Goal: Task Accomplishment & Management: Complete application form

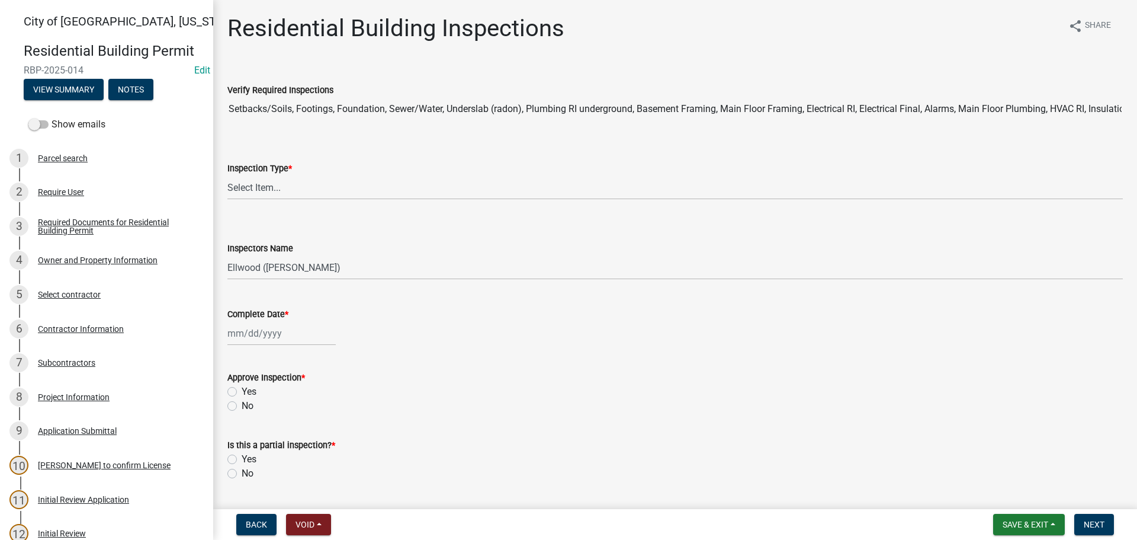
select select "805d55ac-e238-4e04-8f8e-acc067f36c3e"
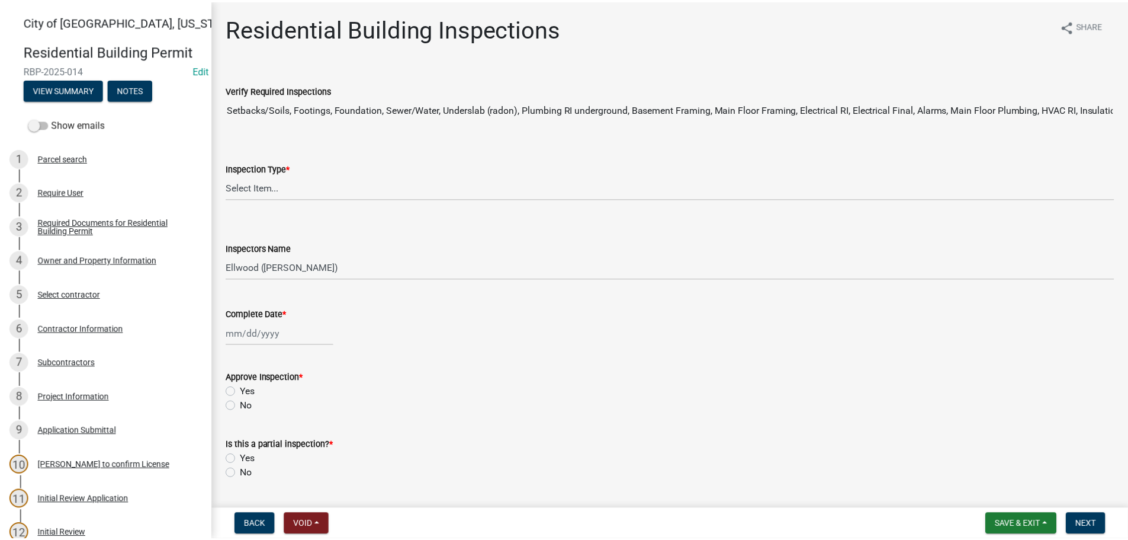
scroll to position [652, 0]
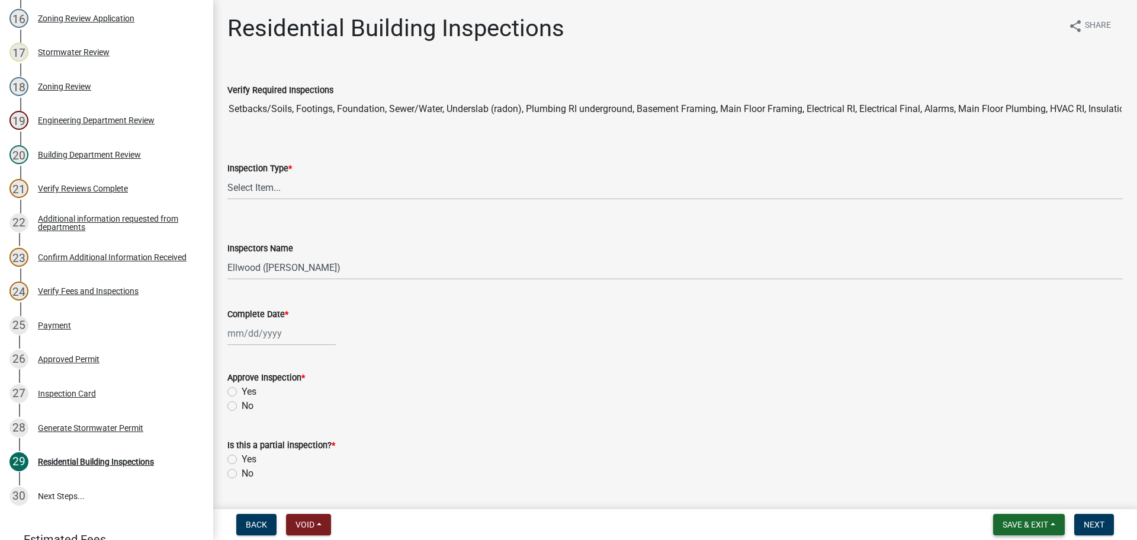
click at [1020, 527] on span "Save & Exit" at bounding box center [1026, 523] width 46 height 9
click at [995, 494] on button "Save & Exit" at bounding box center [1017, 493] width 95 height 28
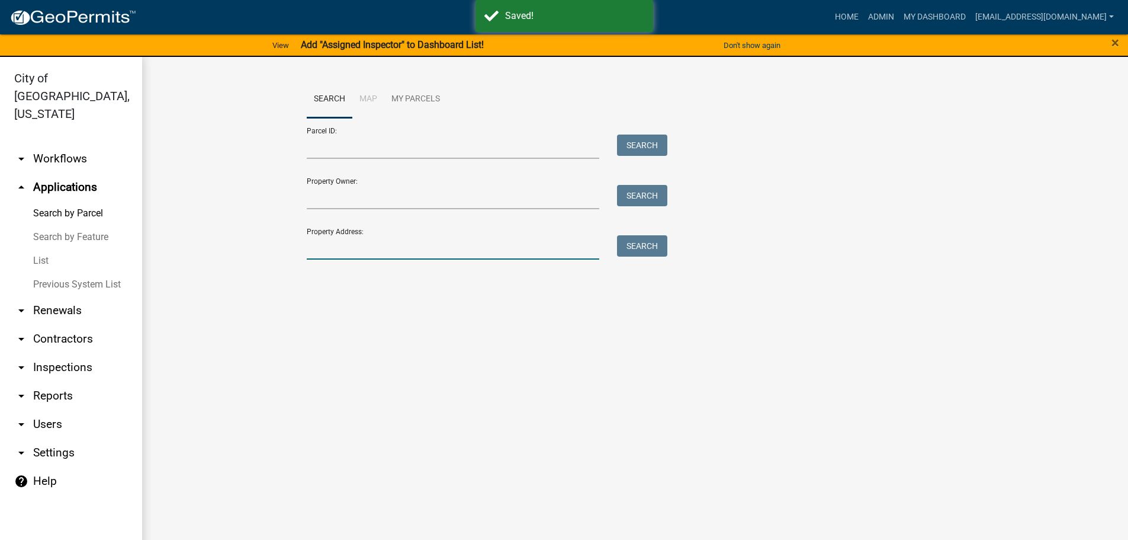
click at [327, 245] on input "Property Address:" at bounding box center [453, 247] width 293 height 24
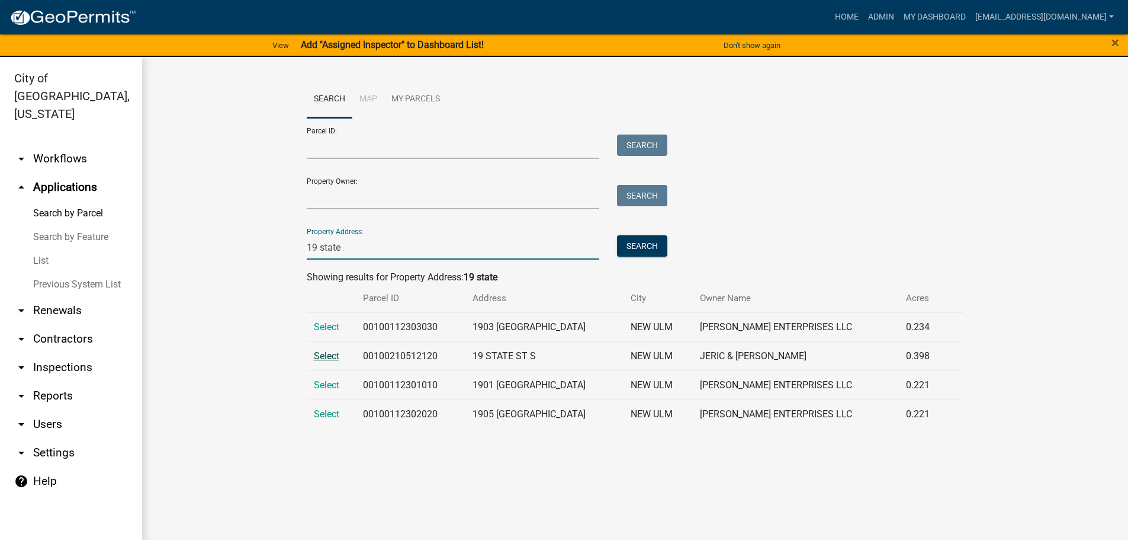
type input "19 state"
click at [329, 358] on span "Select" at bounding box center [326, 355] width 25 height 11
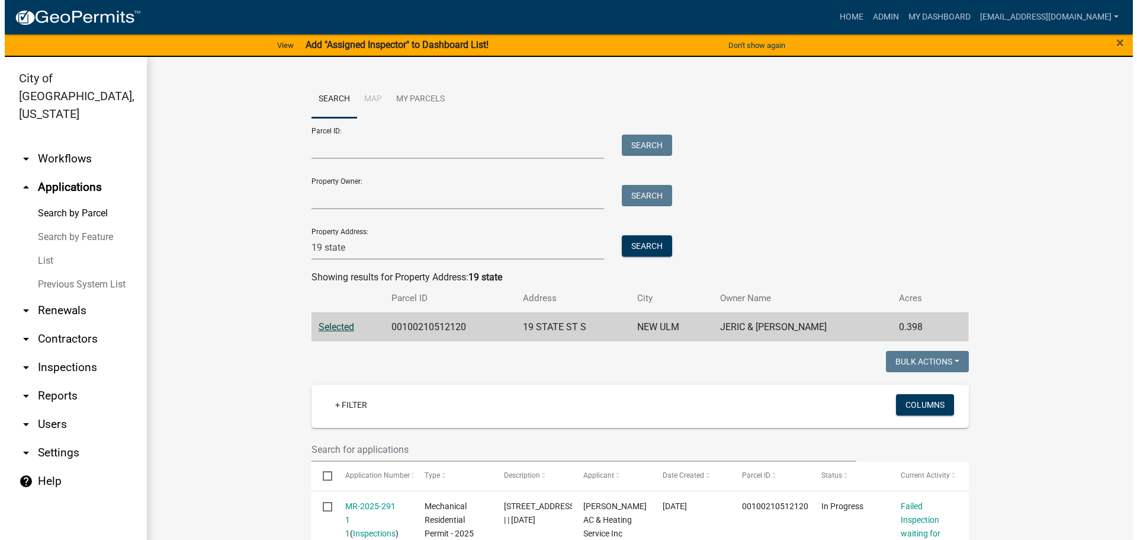
scroll to position [59, 0]
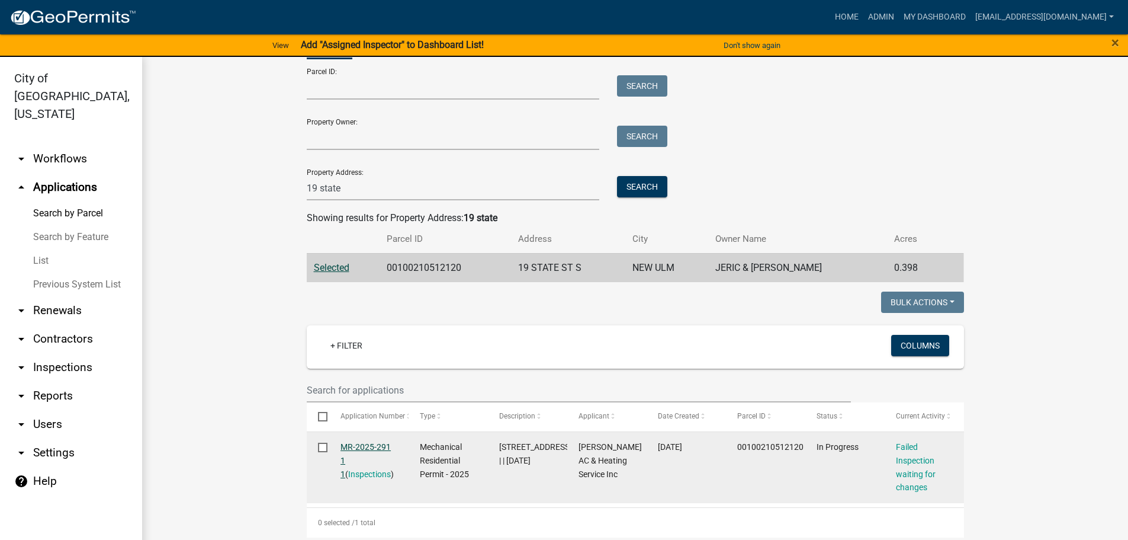
click at [364, 446] on link "MR-2025-291 1 1" at bounding box center [366, 460] width 50 height 37
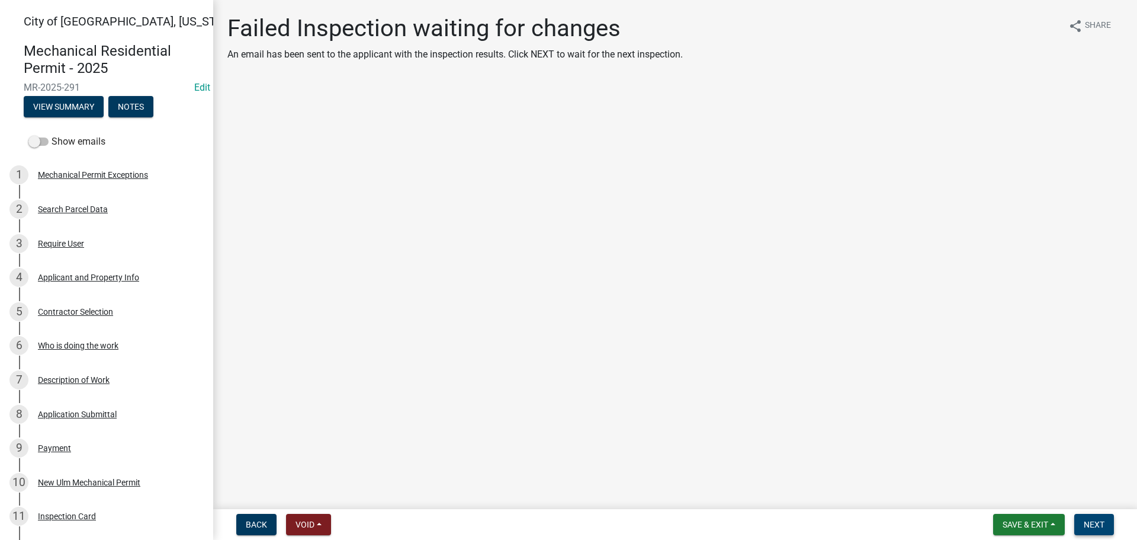
click at [1099, 526] on span "Next" at bounding box center [1094, 523] width 21 height 9
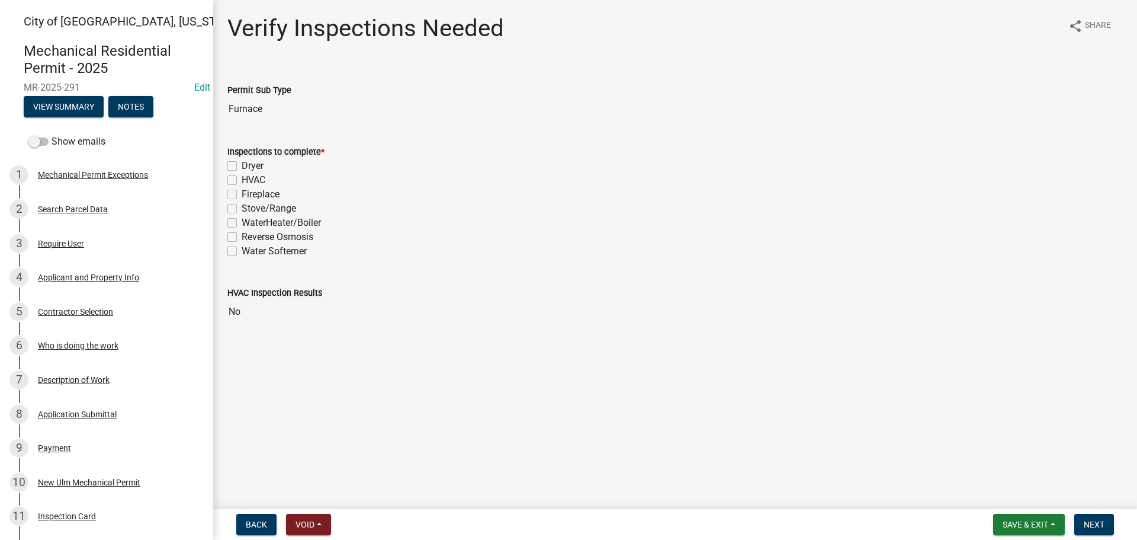
click at [242, 220] on label "WaterHeater/Boiler" at bounding box center [281, 223] width 79 height 14
click at [242, 220] on input "WaterHeater/Boiler" at bounding box center [246, 220] width 8 height 8
checkbox input "true"
checkbox input "false"
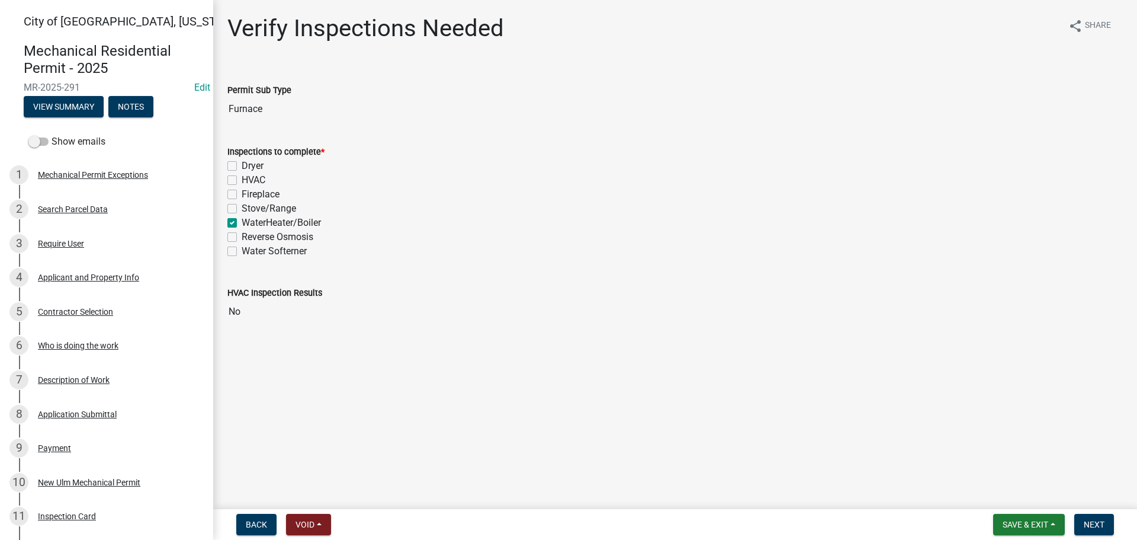
checkbox input "false"
checkbox input "true"
checkbox input "false"
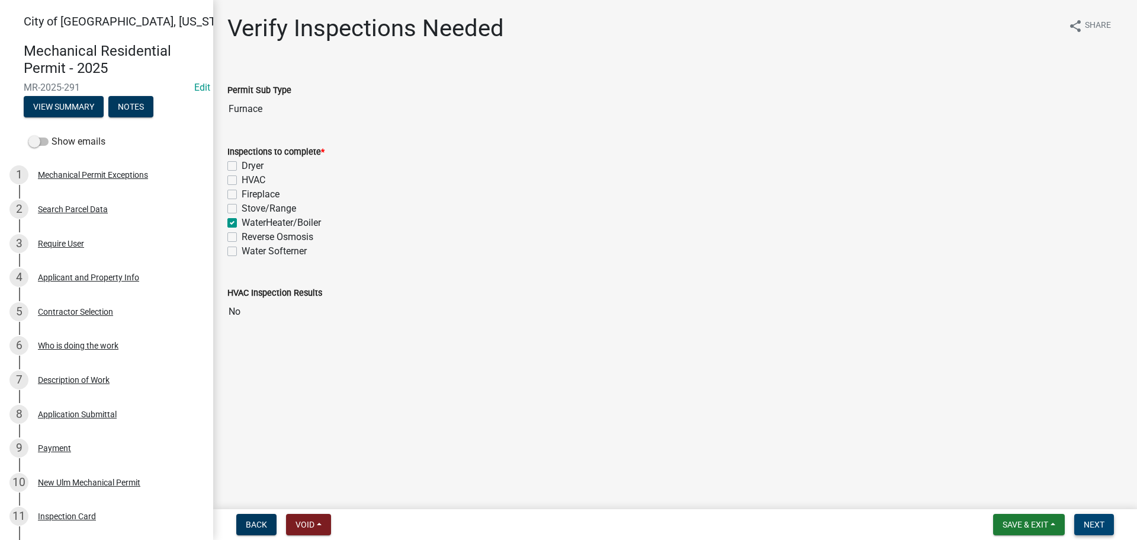
click at [1096, 527] on span "Next" at bounding box center [1094, 523] width 21 height 9
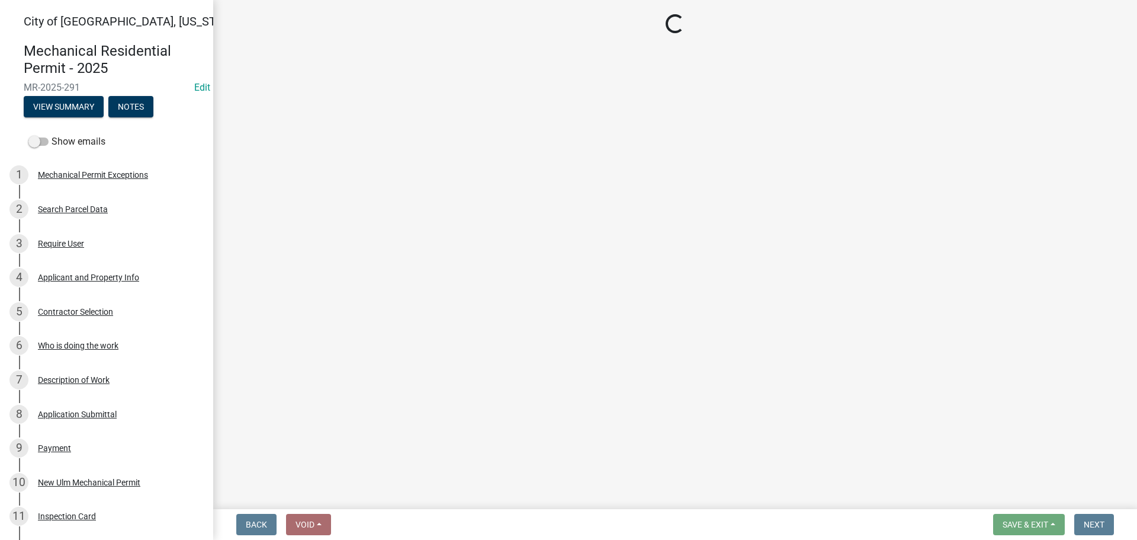
select select "805d55ac-e238-4e04-8f8e-acc067f36c3e"
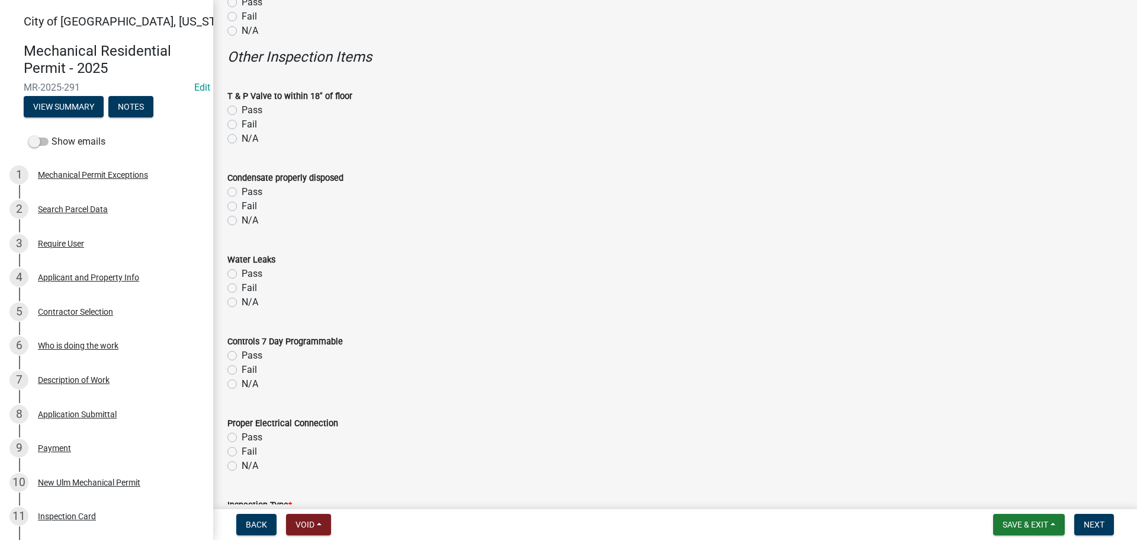
scroll to position [1185, 0]
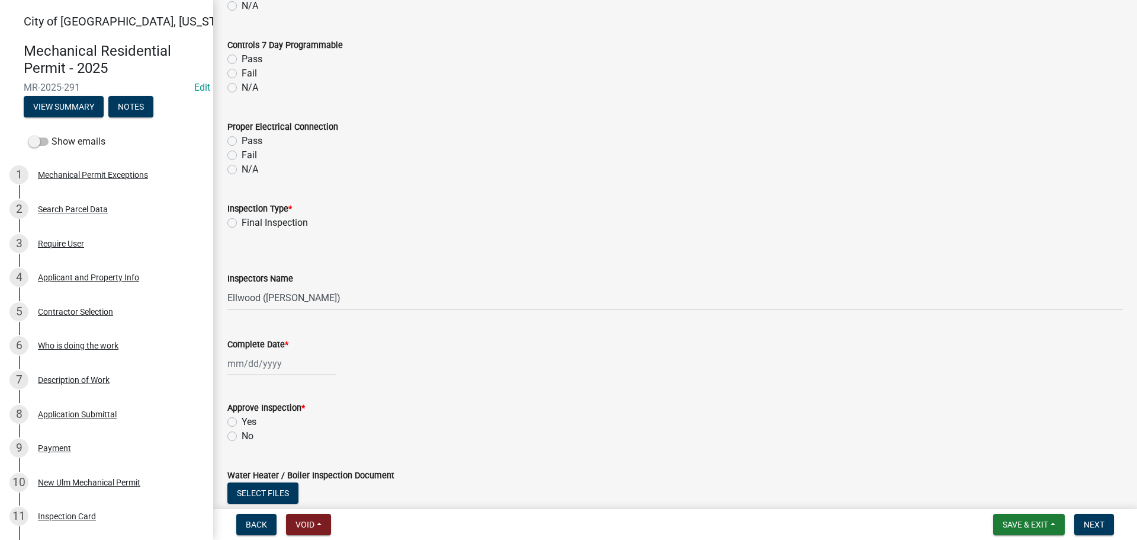
drag, startPoint x: 230, startPoint y: 222, endPoint x: 233, endPoint y: 234, distance: 12.8
click at [242, 222] on label "Final Inspection" at bounding box center [275, 223] width 66 height 14
click at [242, 222] on input "Final Inspection" at bounding box center [246, 220] width 8 height 8
radio input "true"
click at [255, 300] on select "Select Item... [PERSON_NAME] ([PERSON_NAME] - City of [GEOGRAPHIC_DATA]) [GEOGR…" at bounding box center [675, 298] width 896 height 24
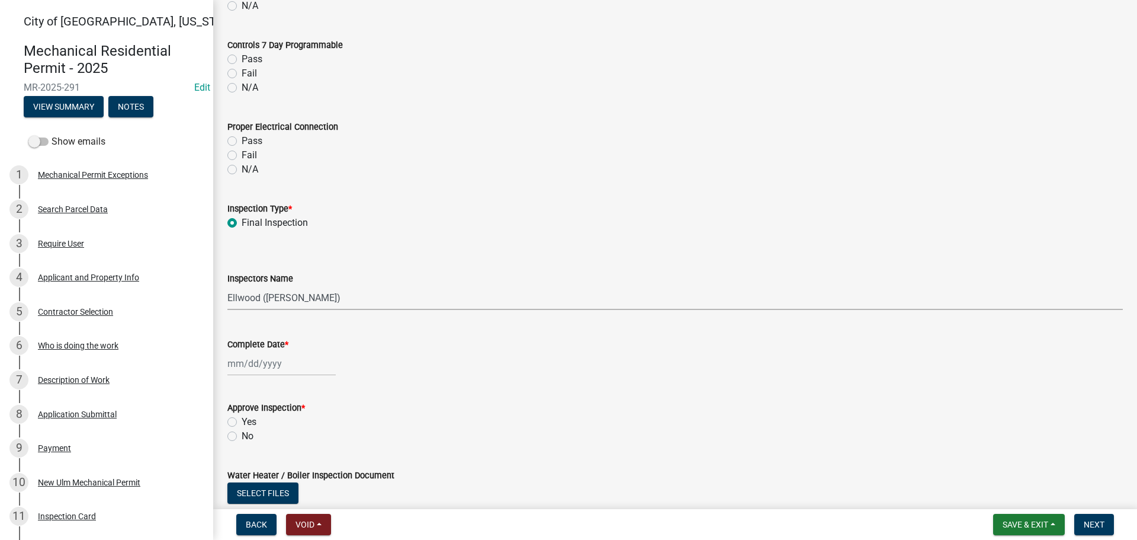
select select "cd72df13-1819-4c17-818e-bd68a66556fb"
click at [227, 286] on select "Select Item... [PERSON_NAME] ([PERSON_NAME] - City of [GEOGRAPHIC_DATA]) [GEOGR…" at bounding box center [675, 298] width 896 height 24
select select "8"
select select "2025"
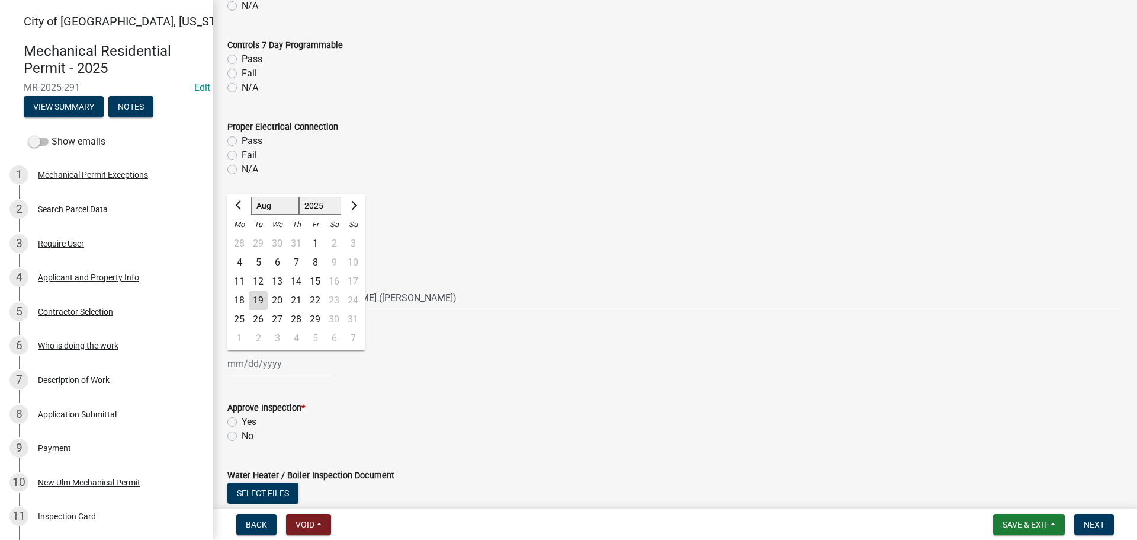
click at [247, 358] on div "[PERSON_NAME] Feb Mar Apr [PERSON_NAME][DATE] Oct Nov [DATE] 1526 1527 1528 152…" at bounding box center [281, 363] width 108 height 24
click at [260, 299] on div "19" at bounding box center [258, 300] width 19 height 19
type input "[DATE]"
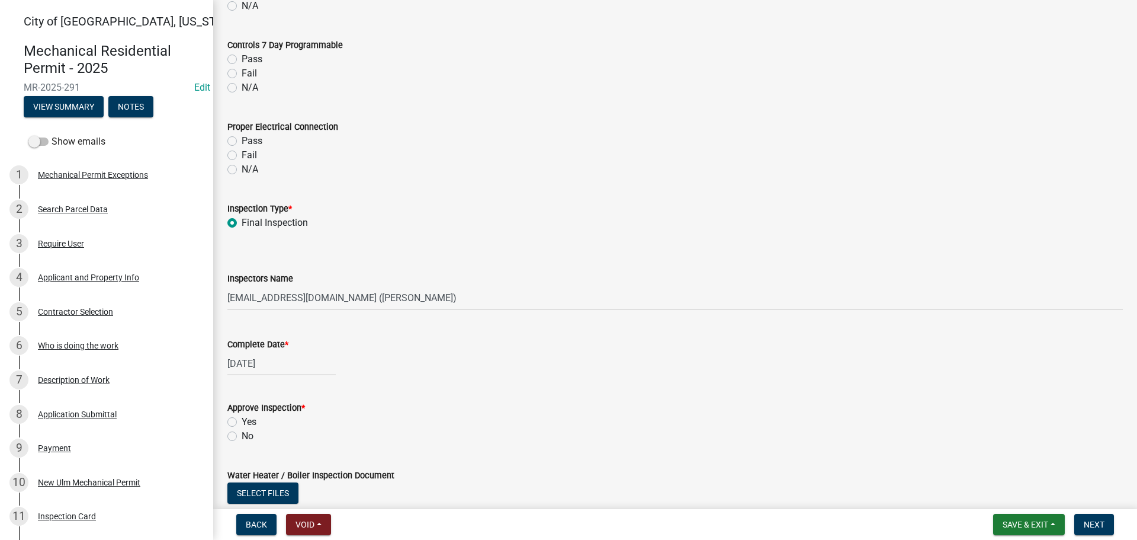
click at [242, 421] on label "Yes" at bounding box center [249, 422] width 15 height 14
click at [242, 421] on input "Yes" at bounding box center [246, 419] width 8 height 8
radio input "true"
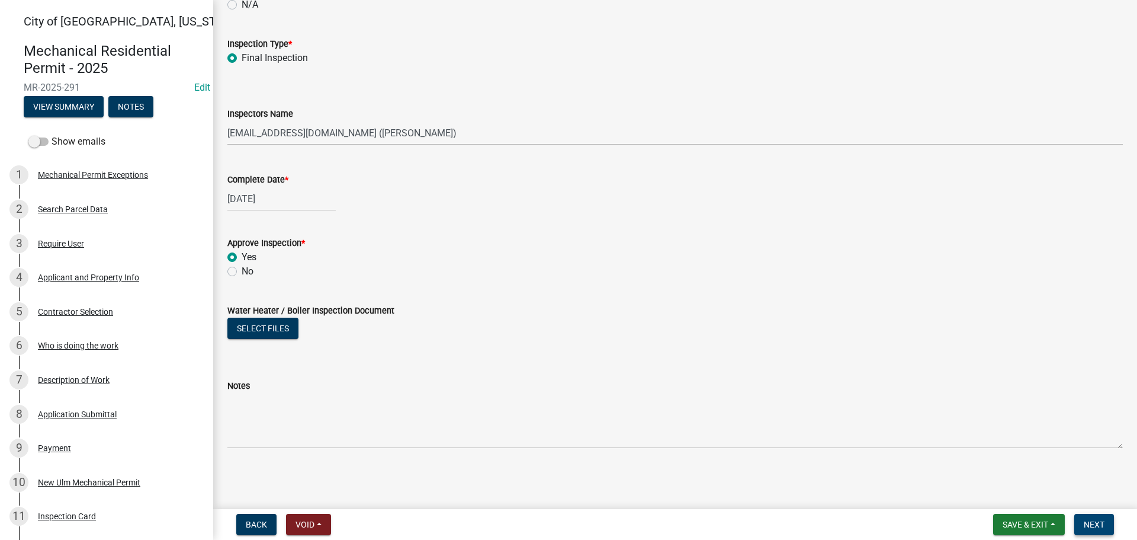
click at [1102, 517] on button "Next" at bounding box center [1095, 524] width 40 height 21
